Goal: Information Seeking & Learning: Compare options

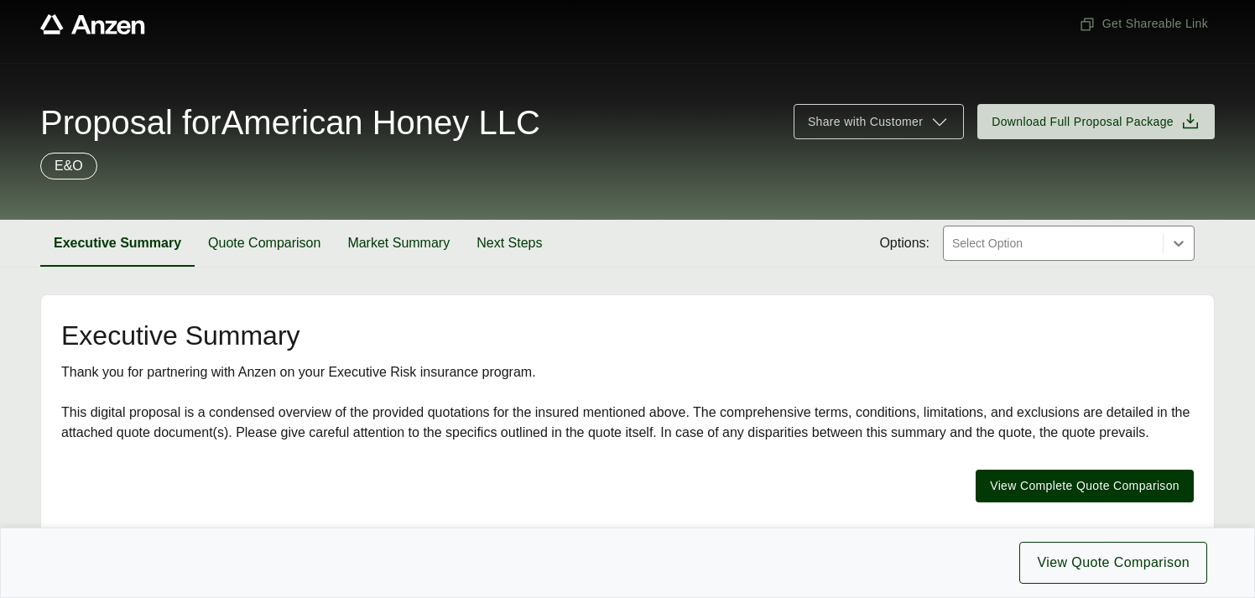
scroll to position [9, 0]
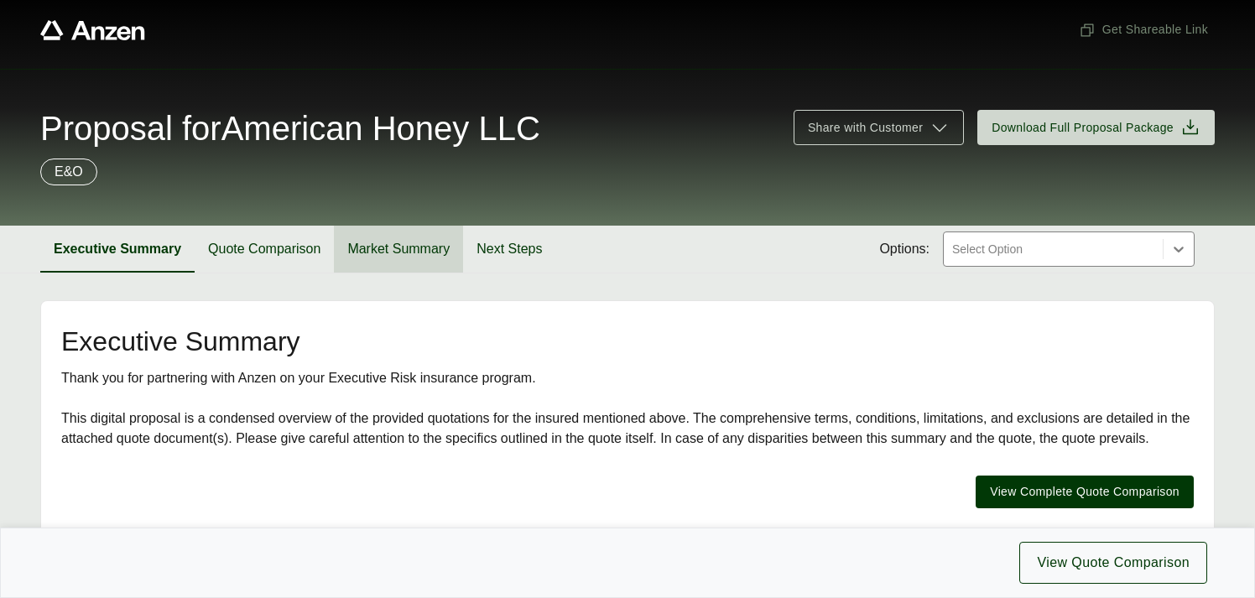
click at [384, 253] on button "Market Summary" at bounding box center [398, 249] width 129 height 47
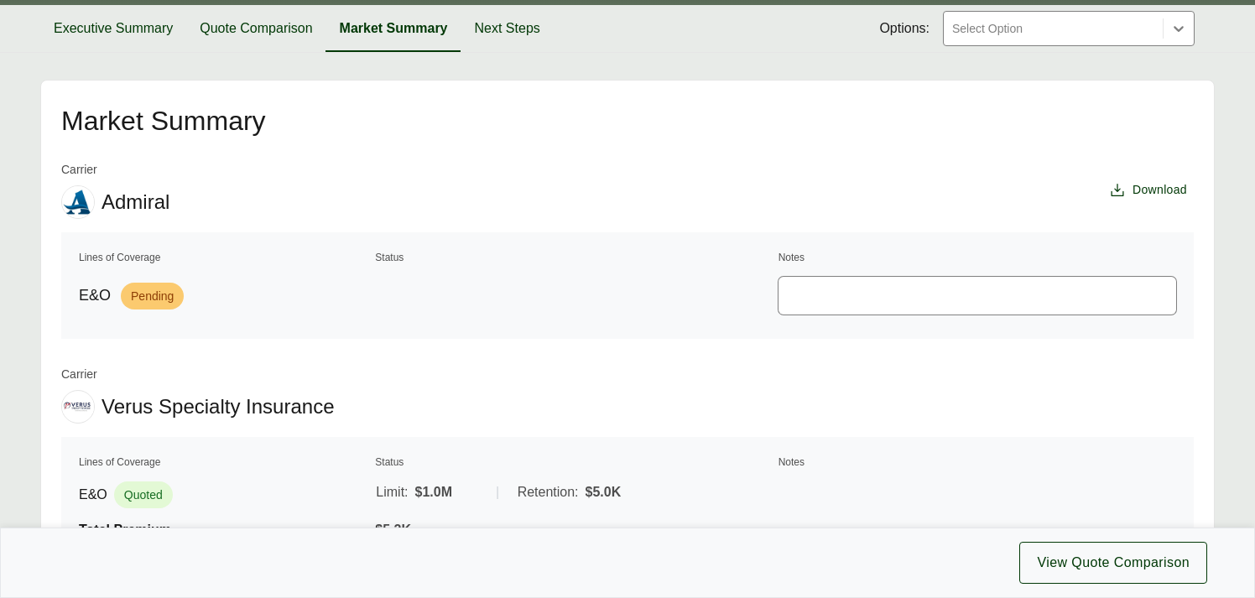
scroll to position [224, 0]
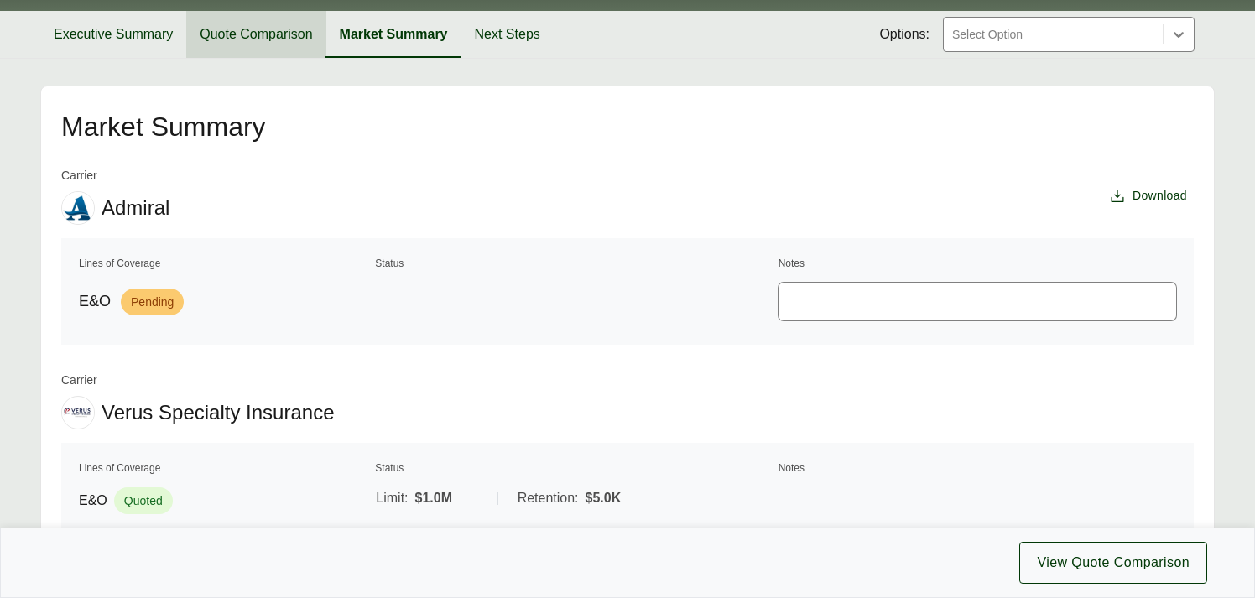
click at [258, 35] on button "Quote Comparison" at bounding box center [255, 34] width 139 height 47
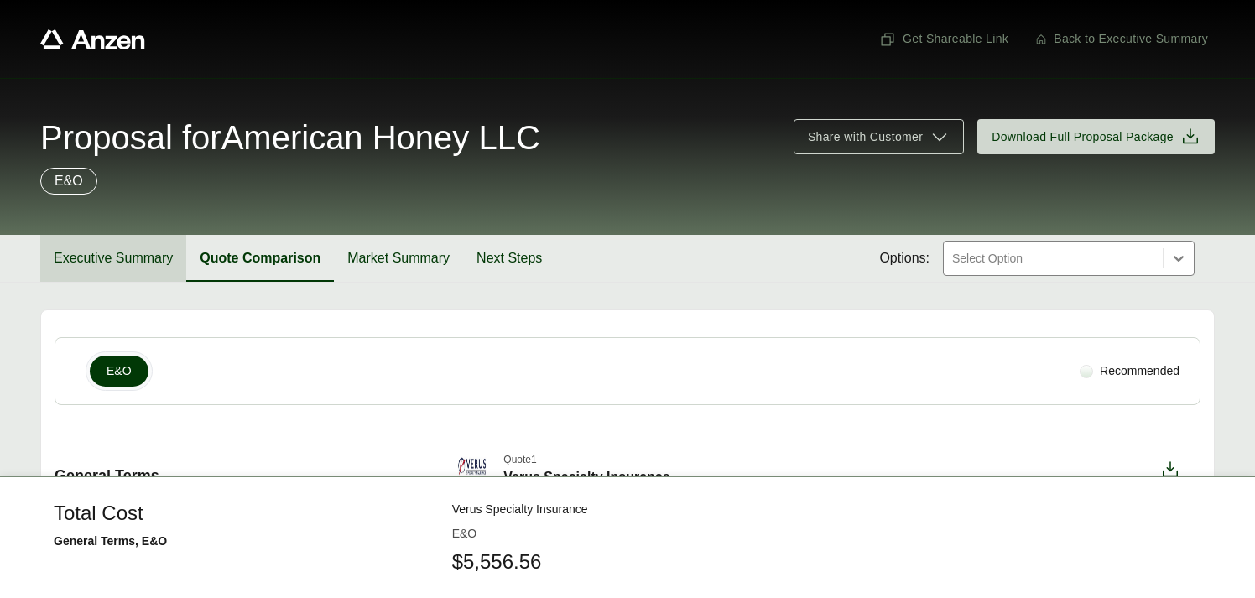
click at [105, 260] on button "Executive Summary" at bounding box center [113, 258] width 146 height 47
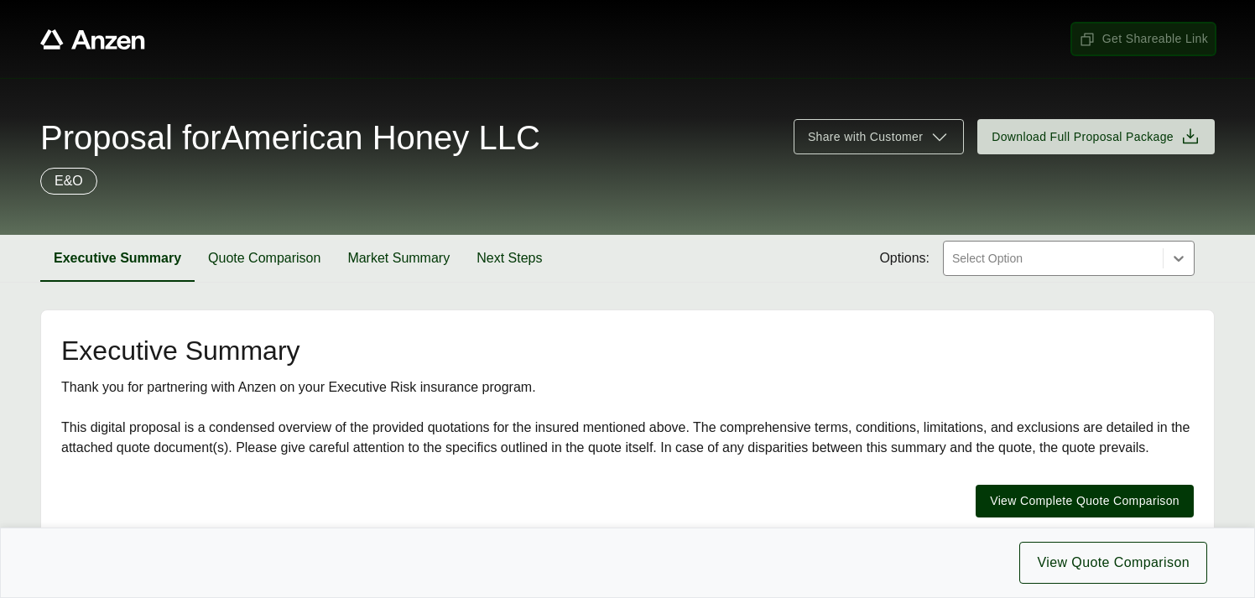
click at [1146, 43] on span "Get Shareable Link" at bounding box center [1143, 39] width 129 height 18
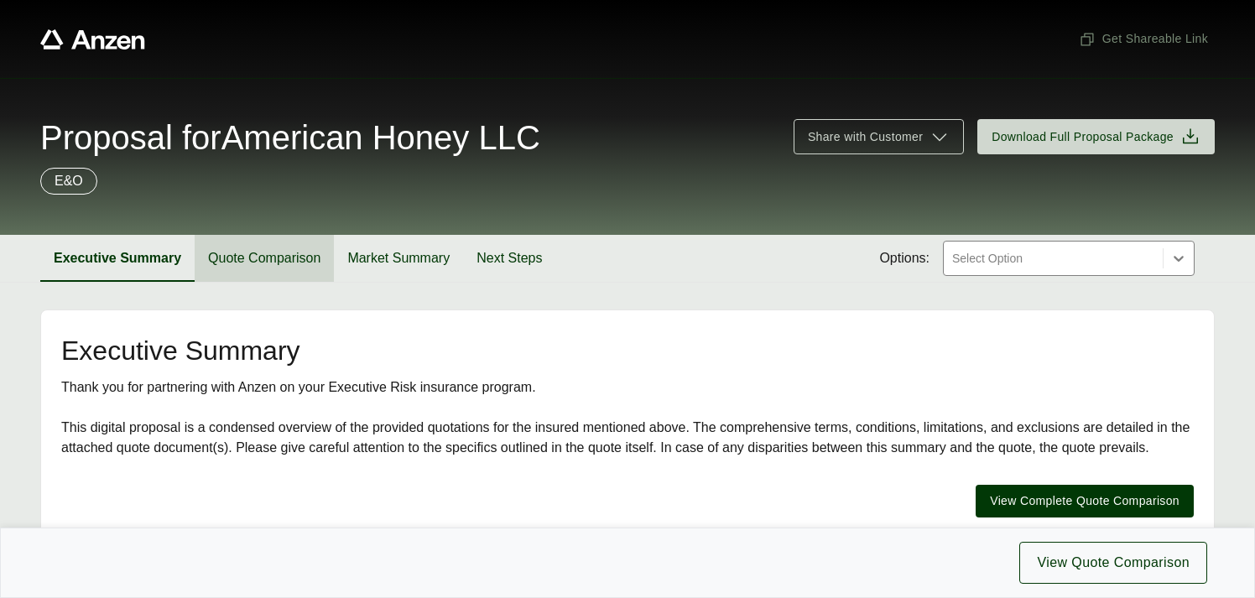
click at [276, 270] on button "Quote Comparison" at bounding box center [264, 258] width 139 height 47
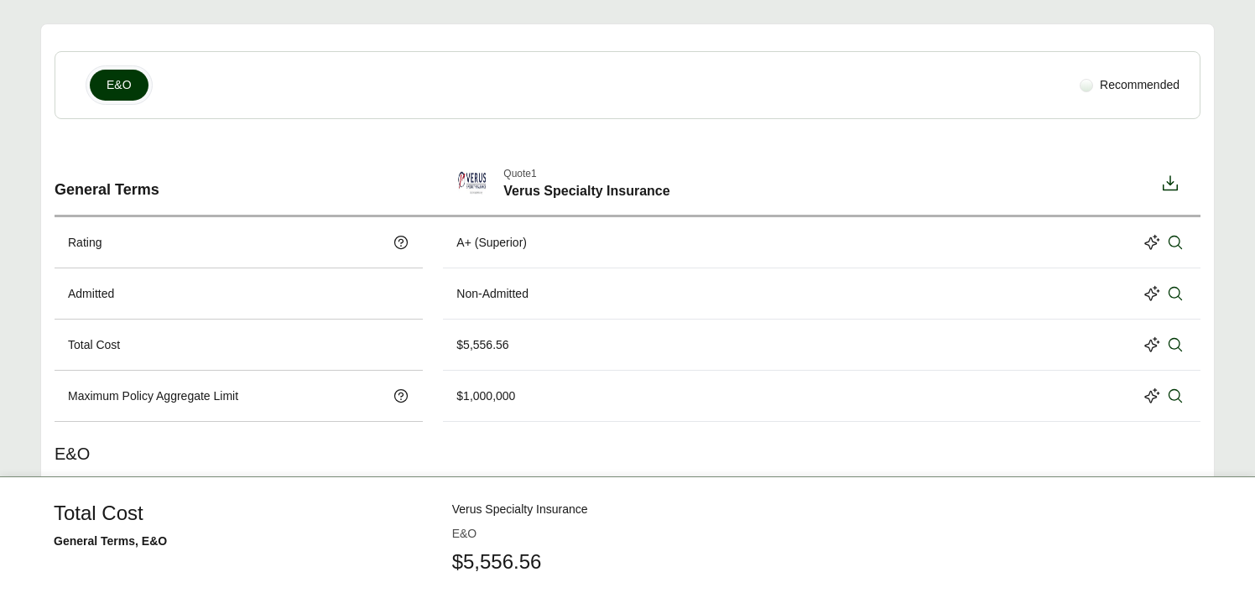
scroll to position [300, 0]
